Goal: Information Seeking & Learning: Check status

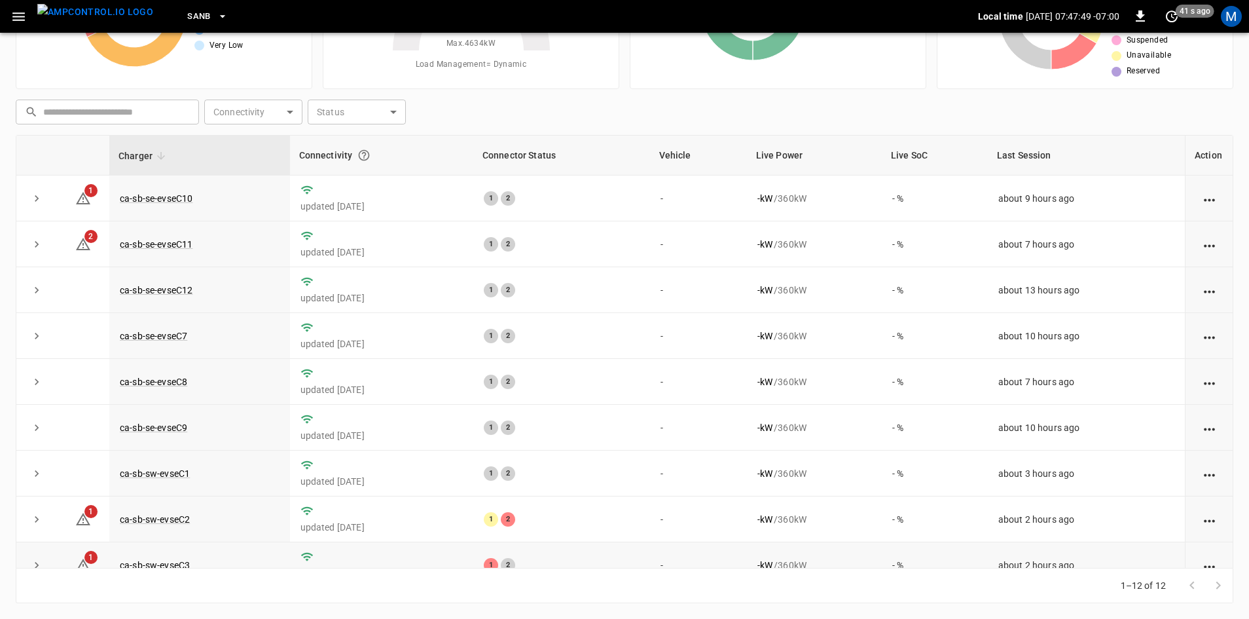
scroll to position [166, 0]
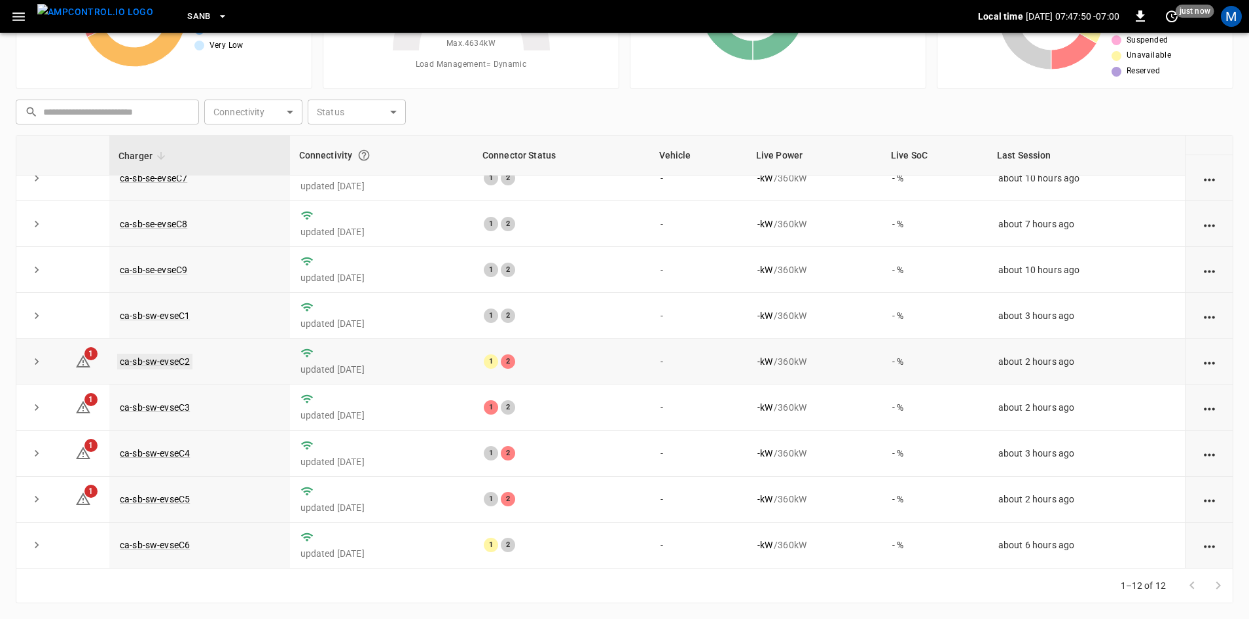
click at [161, 353] on link "ca-sb-sw-evseC2" at bounding box center [154, 361] width 75 height 16
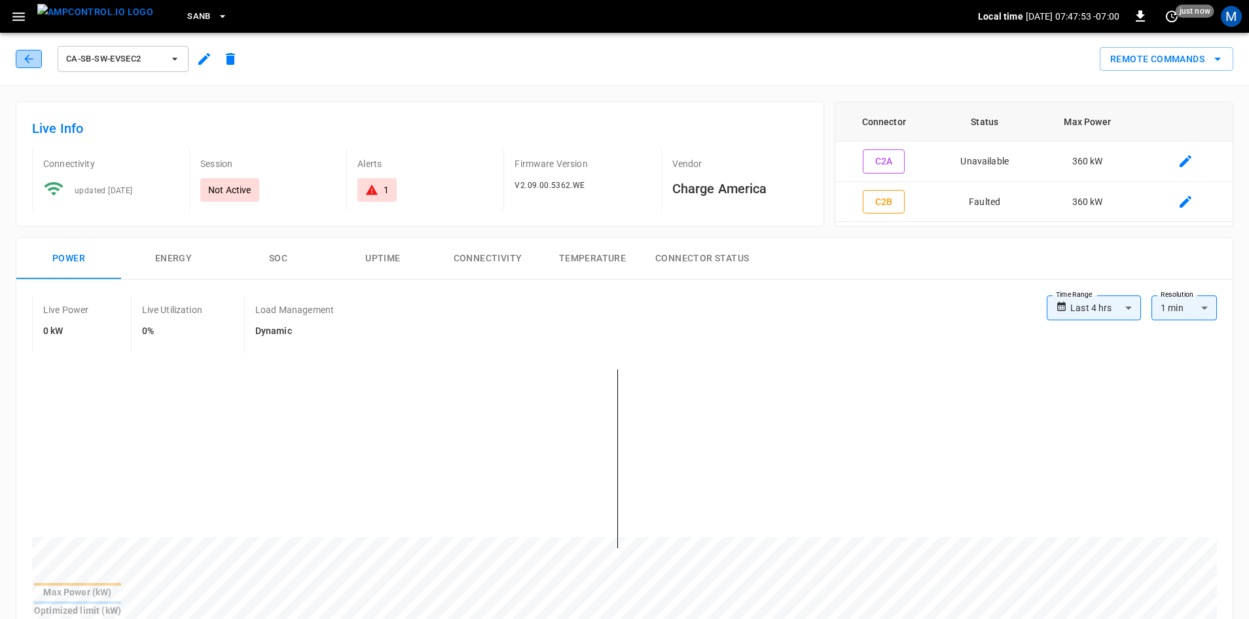
click at [40, 65] on button "button" at bounding box center [29, 59] width 26 height 18
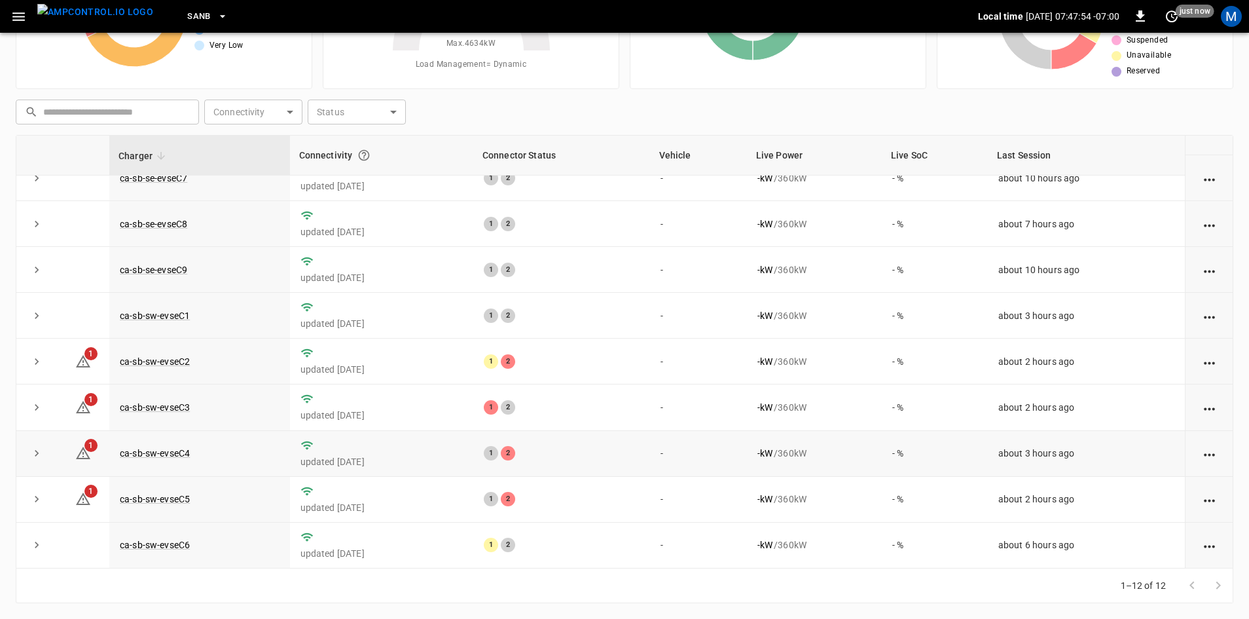
scroll to position [166, 0]
click at [171, 404] on link "ca-sb-sw-evseC3" at bounding box center [154, 407] width 75 height 16
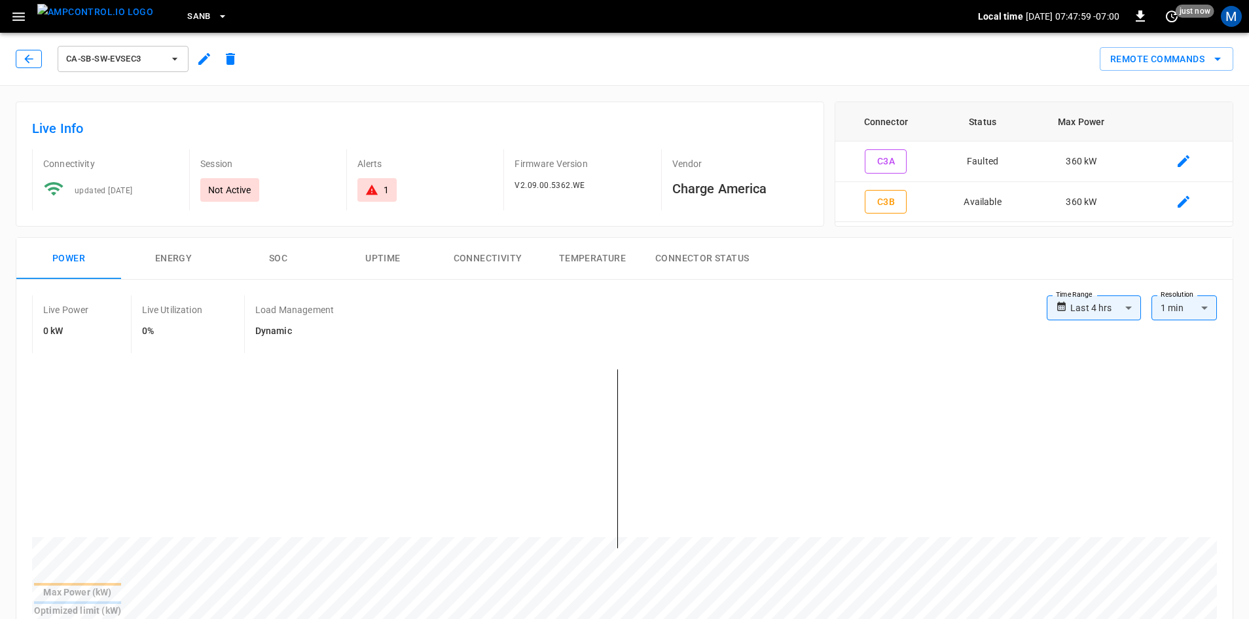
click at [26, 62] on icon "button" at bounding box center [28, 58] width 13 height 13
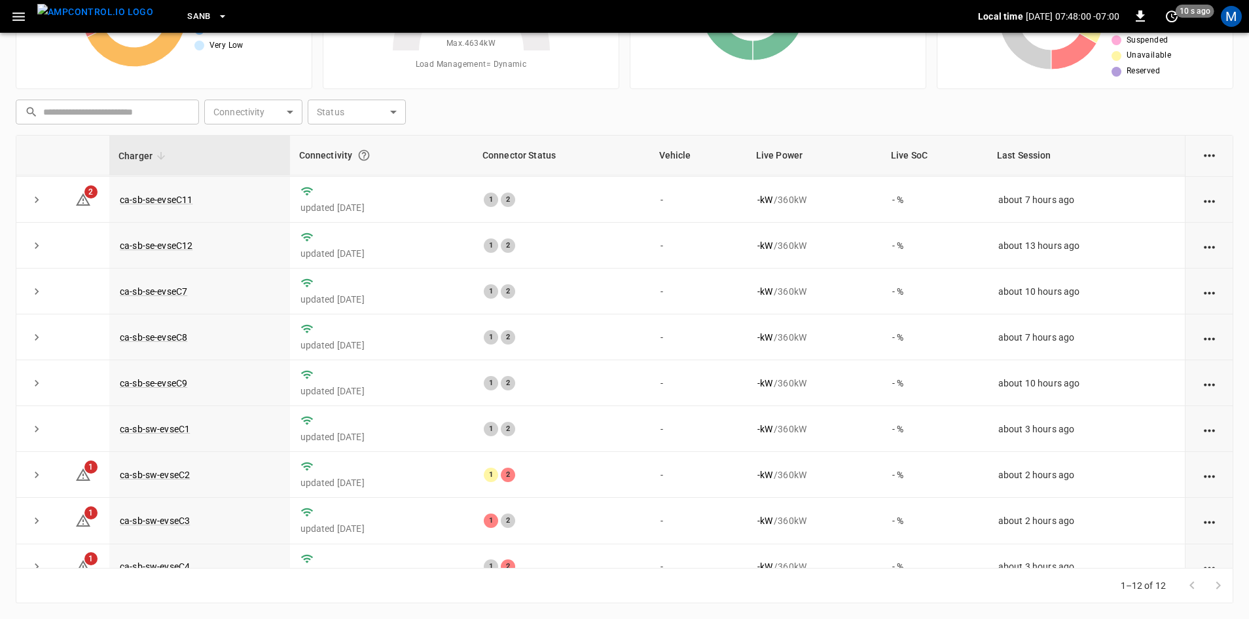
scroll to position [166, 0]
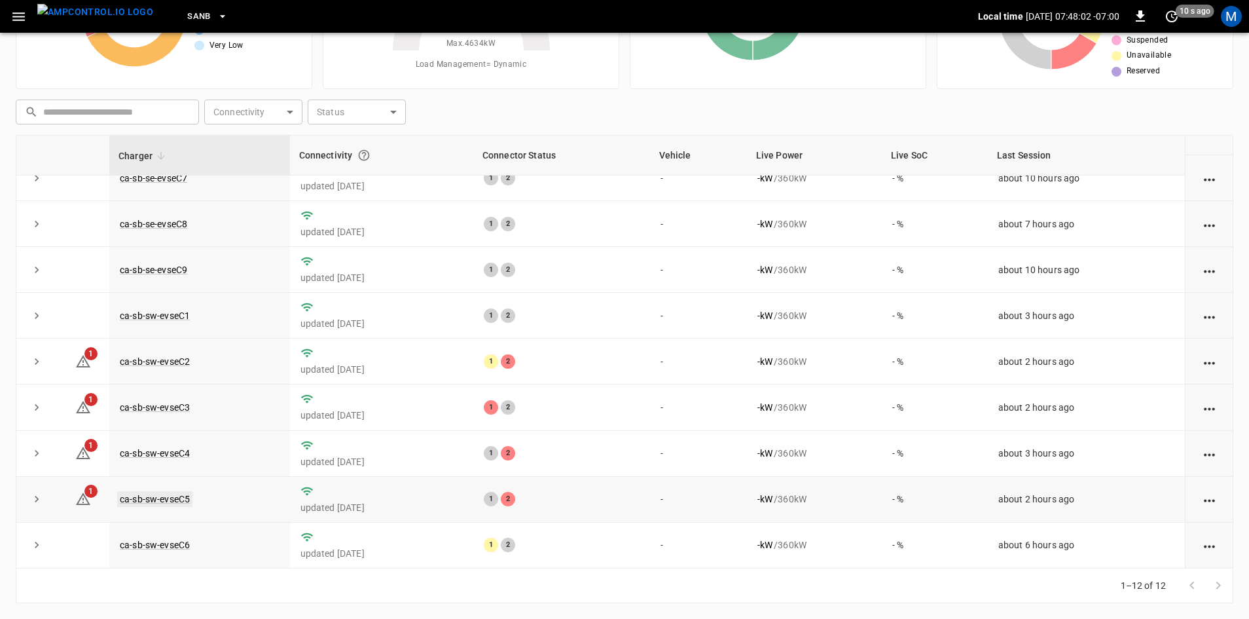
click at [166, 493] on link "ca-sb-sw-evseC5" at bounding box center [154, 499] width 75 height 16
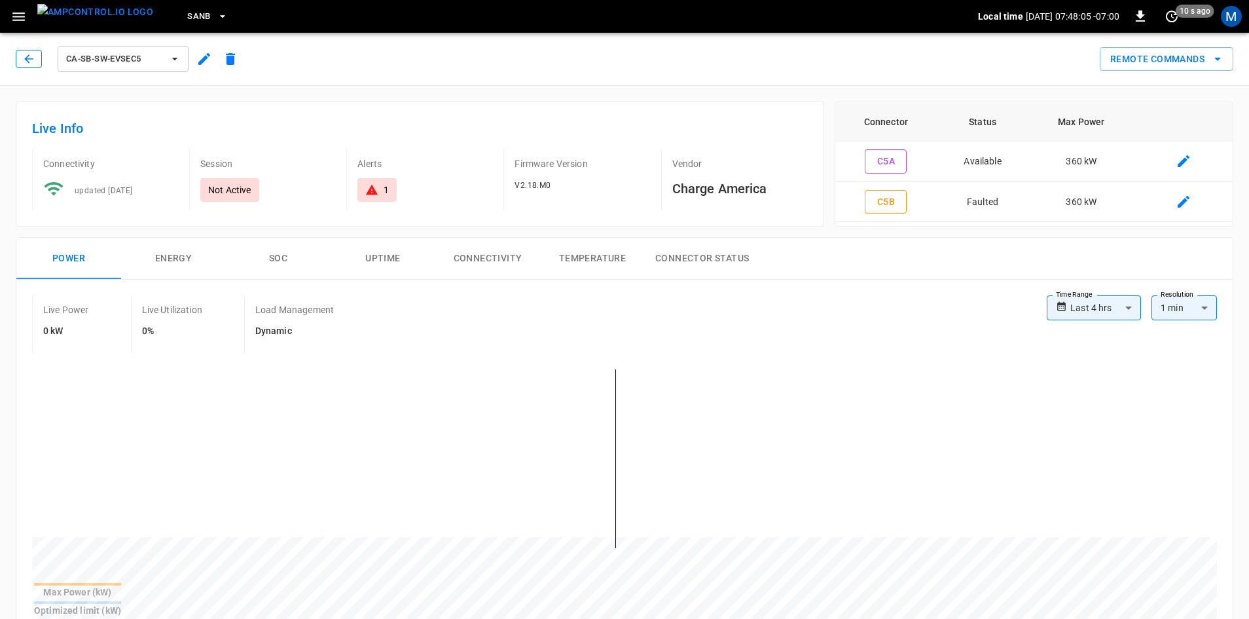
click at [32, 58] on icon "button" at bounding box center [28, 58] width 13 height 13
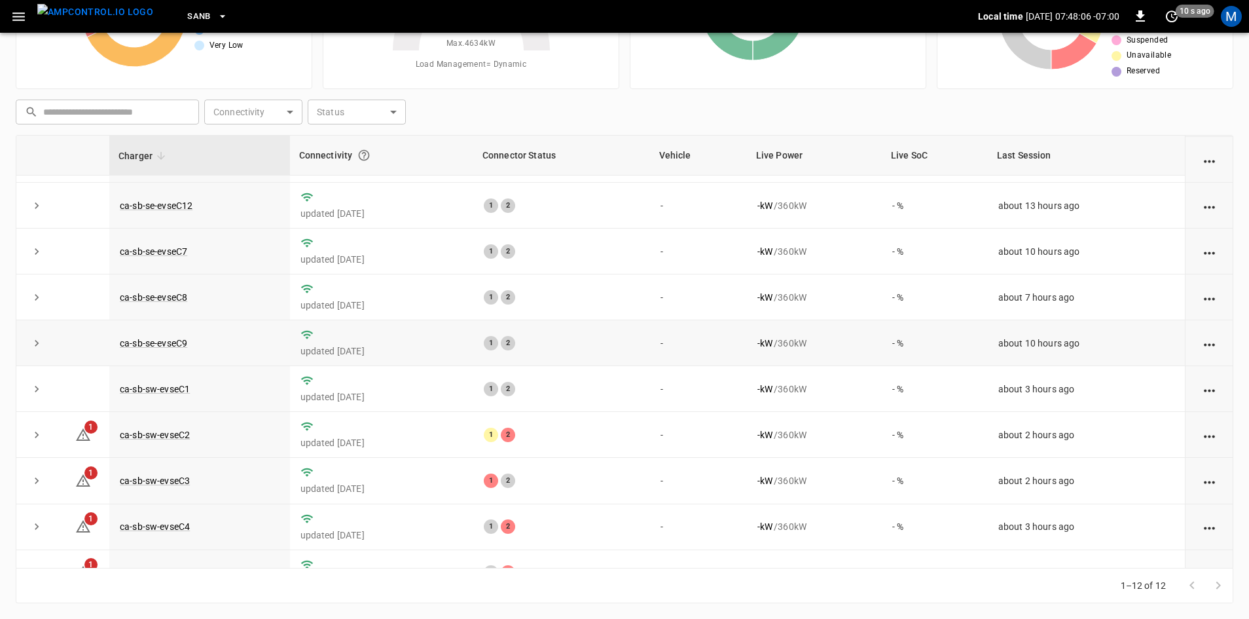
scroll to position [166, 0]
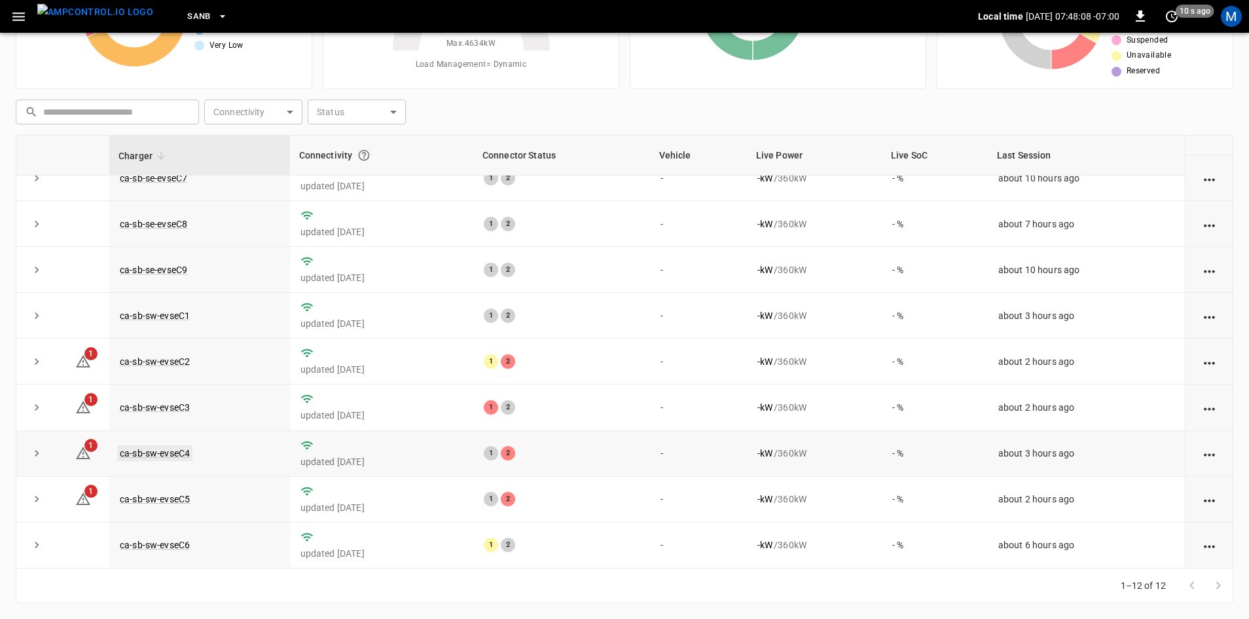
click at [173, 455] on link "ca-sb-sw-evseC4" at bounding box center [154, 453] width 75 height 16
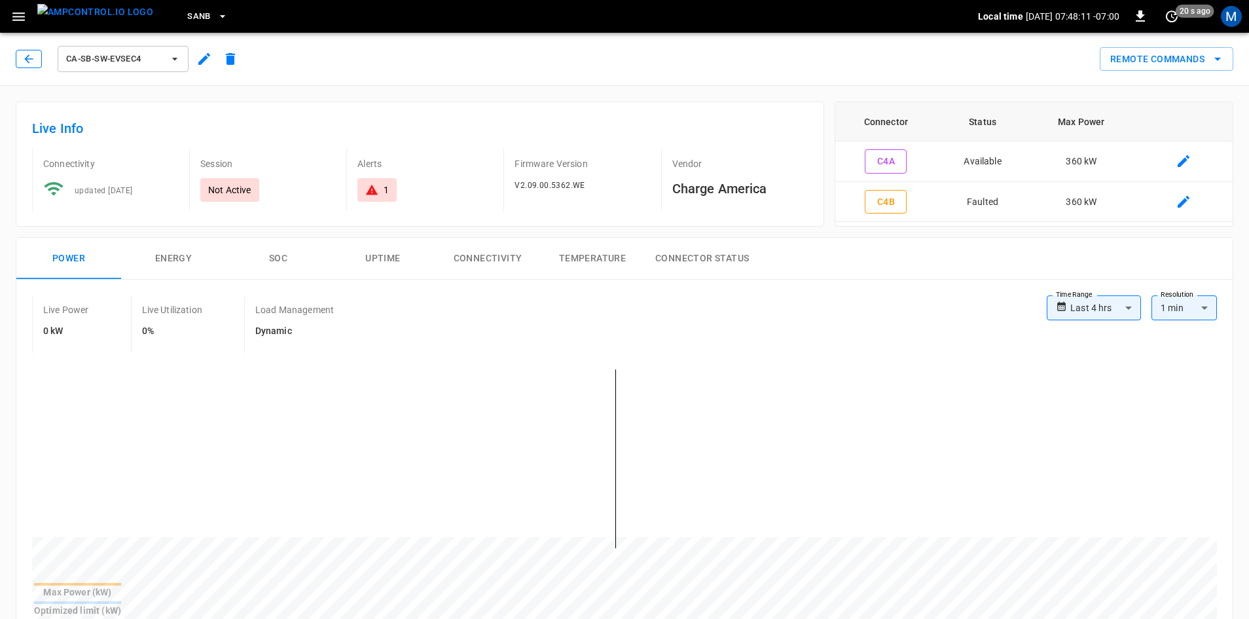
click at [29, 63] on icon "button" at bounding box center [28, 58] width 13 height 13
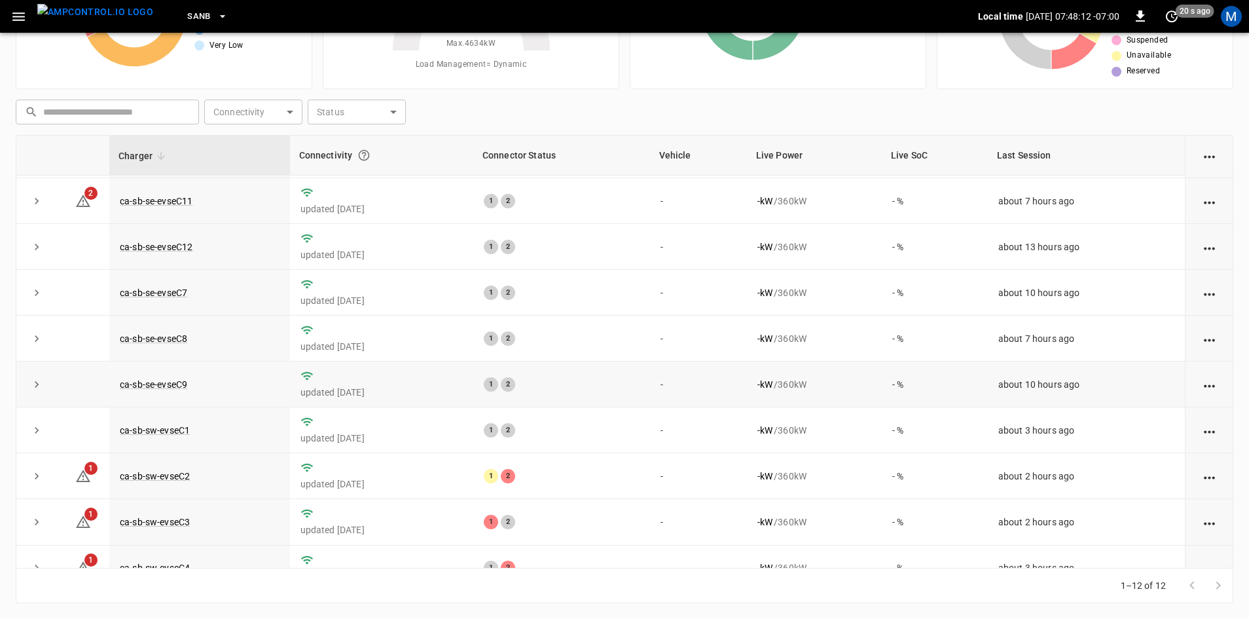
scroll to position [166, 0]
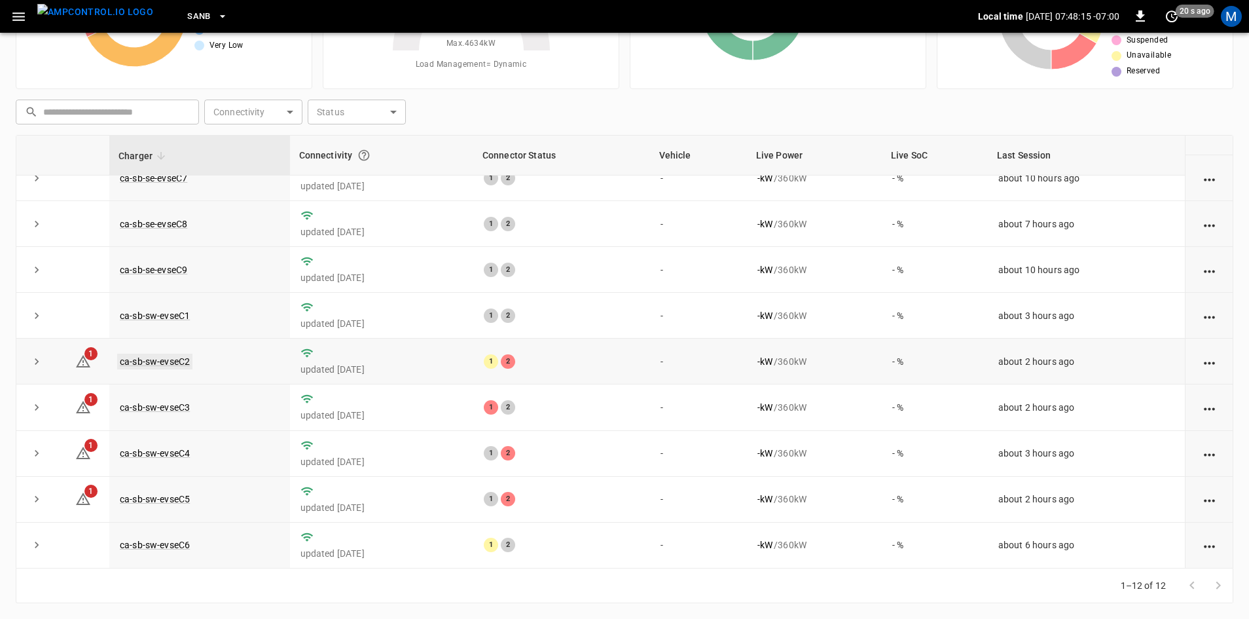
click at [181, 361] on link "ca-sb-sw-evseC2" at bounding box center [154, 361] width 75 height 16
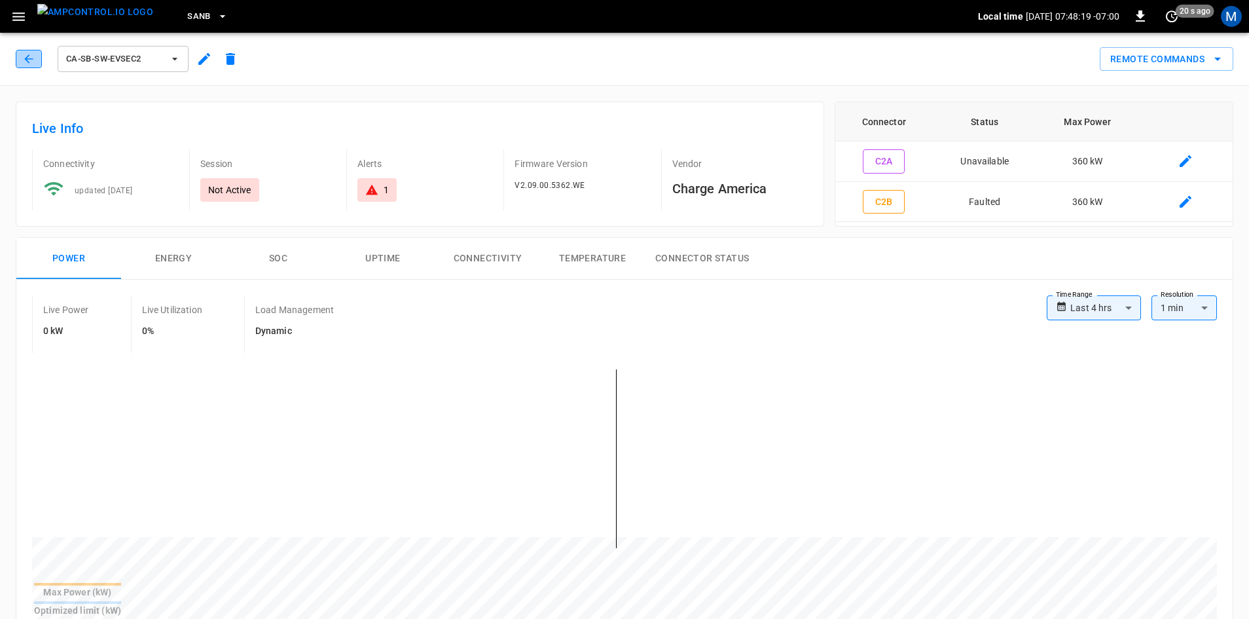
click at [22, 59] on icon "button" at bounding box center [28, 58] width 13 height 13
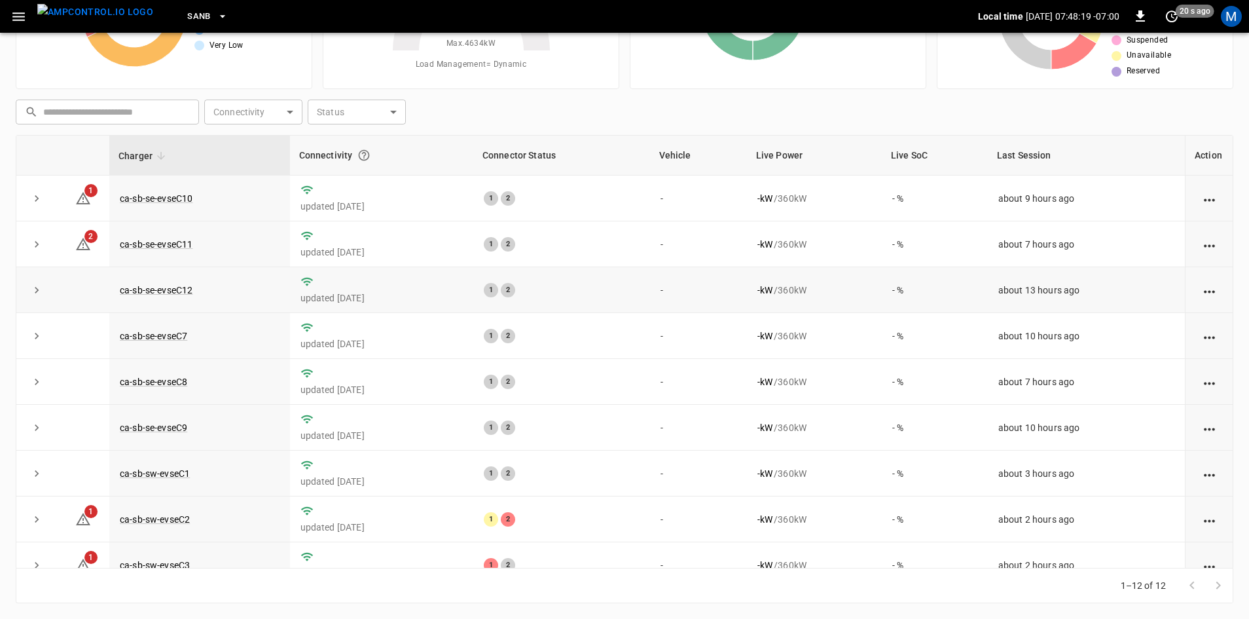
scroll to position [166, 0]
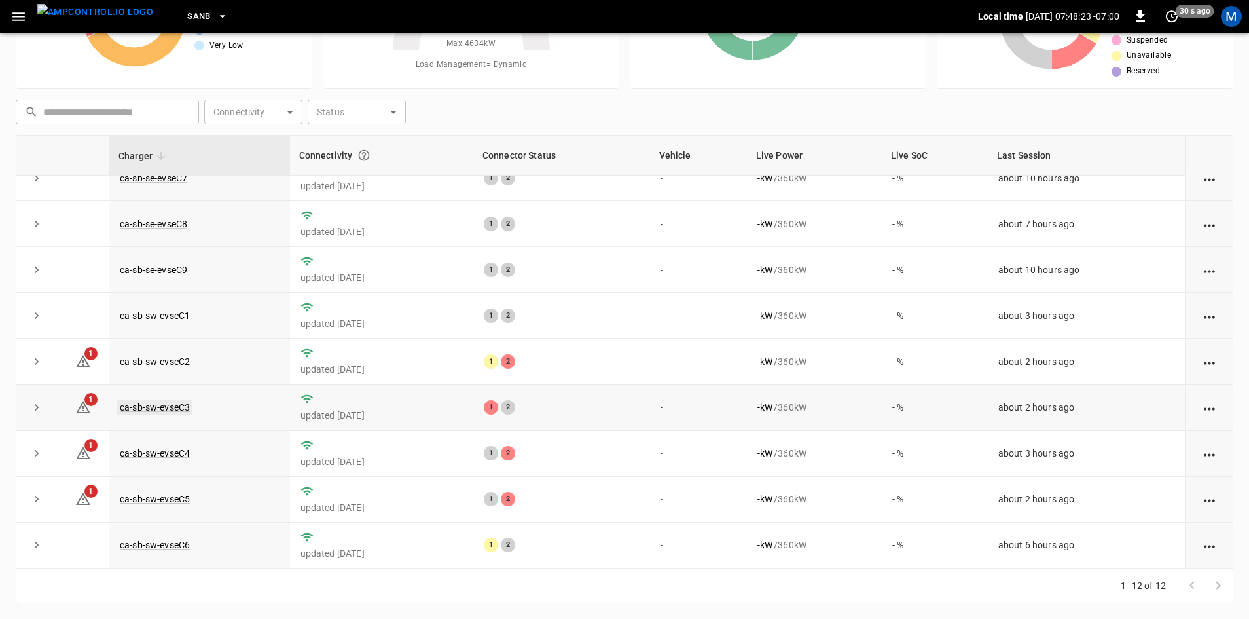
click at [167, 399] on link "ca-sb-sw-evseC3" at bounding box center [154, 407] width 75 height 16
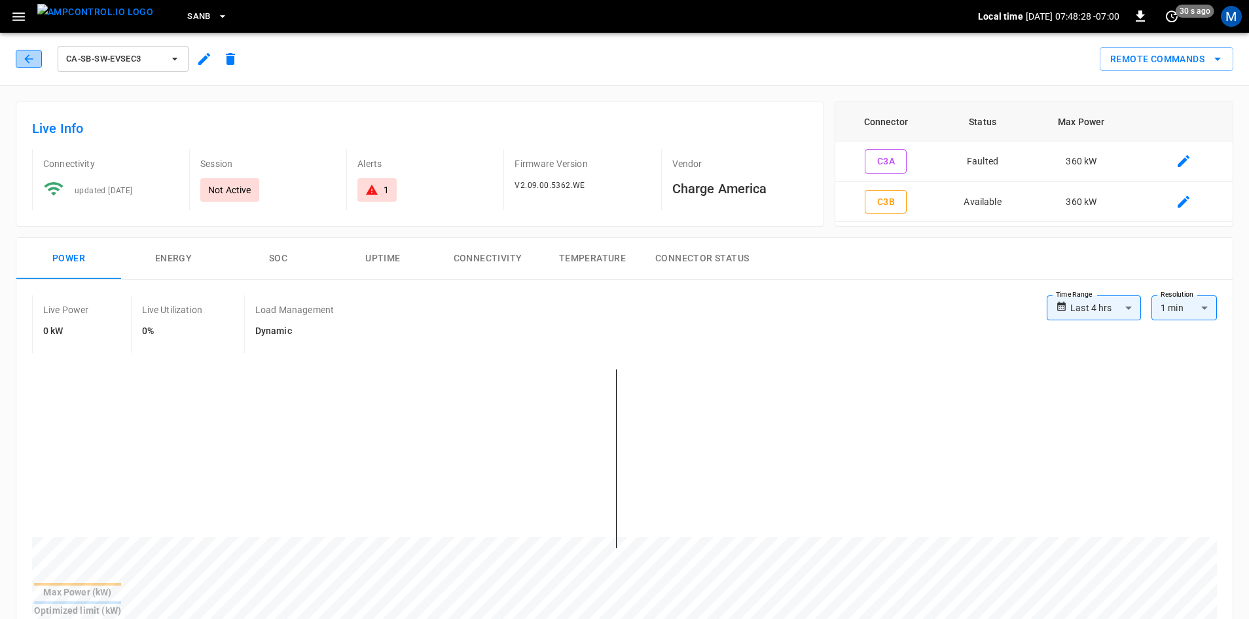
click at [26, 62] on icon "button" at bounding box center [28, 58] width 13 height 13
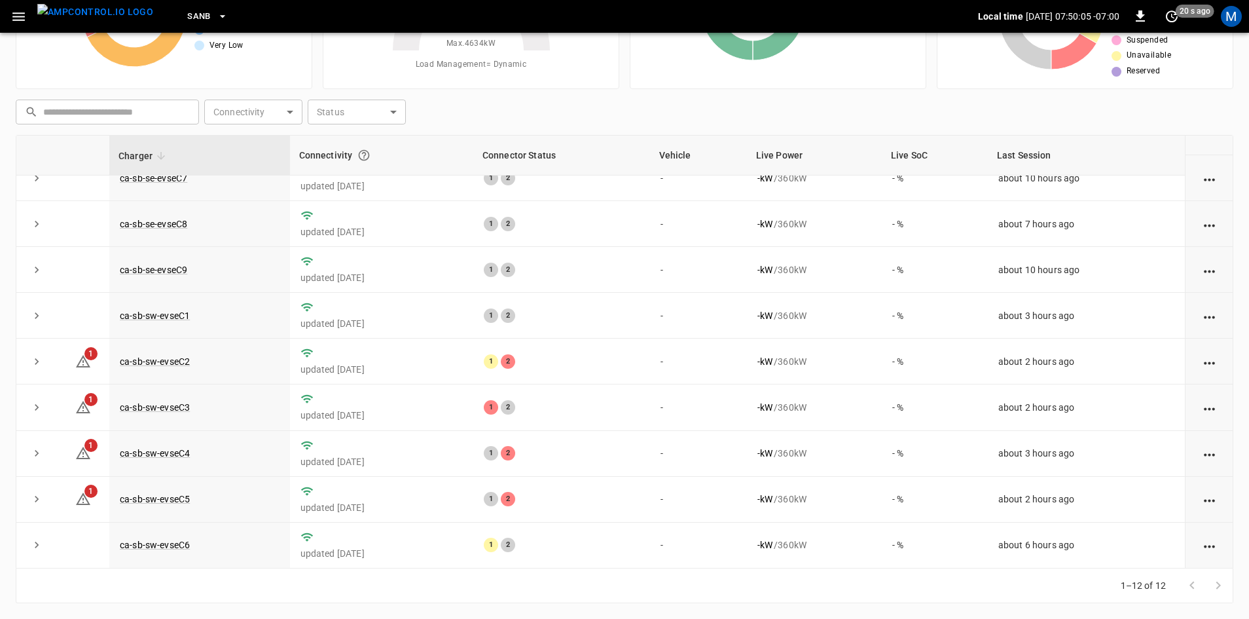
scroll to position [166, 0]
